Goal: Task Accomplishment & Management: Use online tool/utility

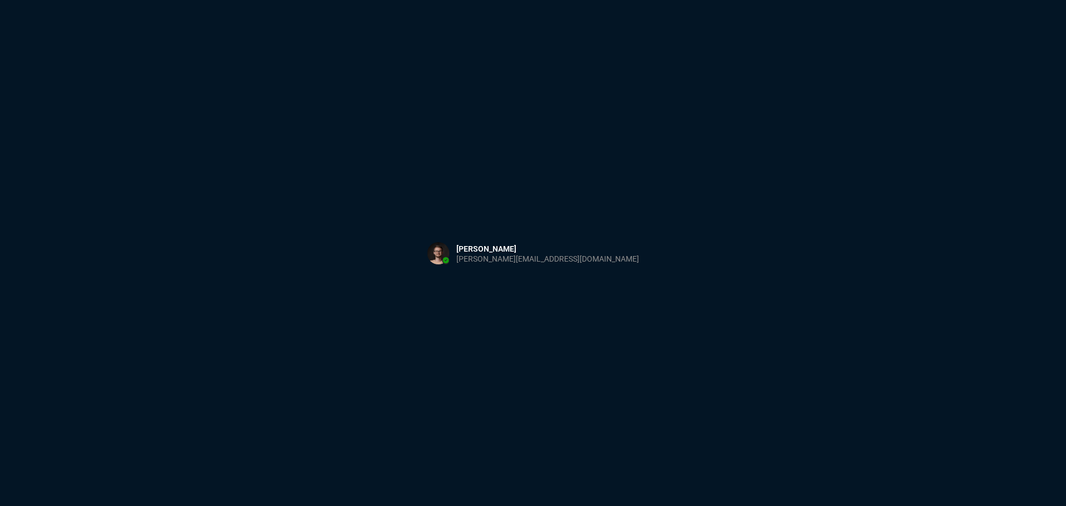
click at [279, 175] on div "Sign in with Microsoft" at bounding box center [533, 253] width 1066 height 506
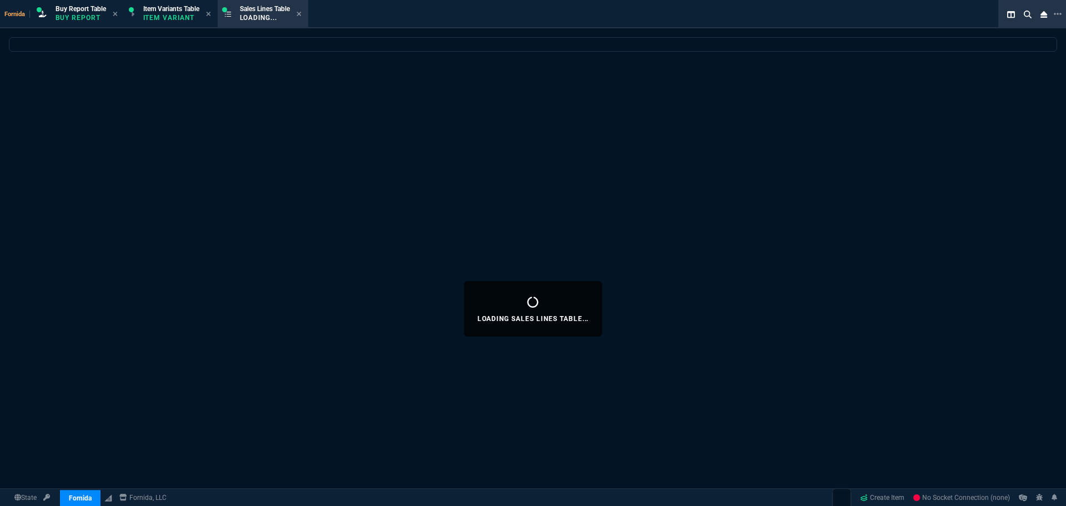
select select "1: BROV"
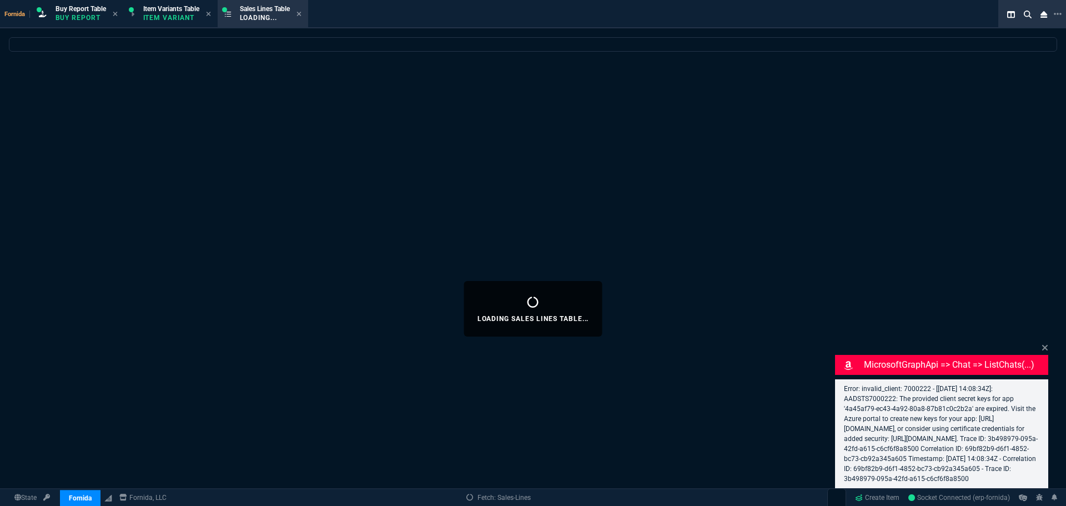
select select
